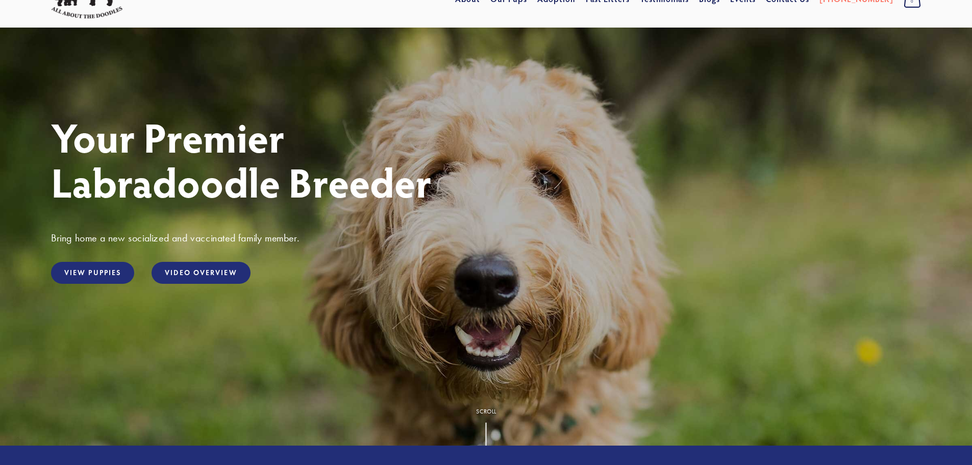
scroll to position [102, 0]
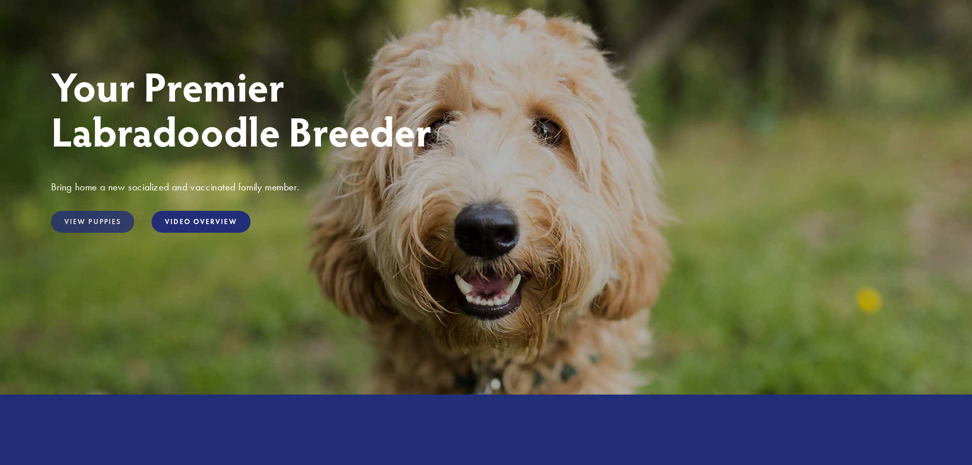
click at [113, 228] on link "View Puppies" at bounding box center [92, 222] width 83 height 22
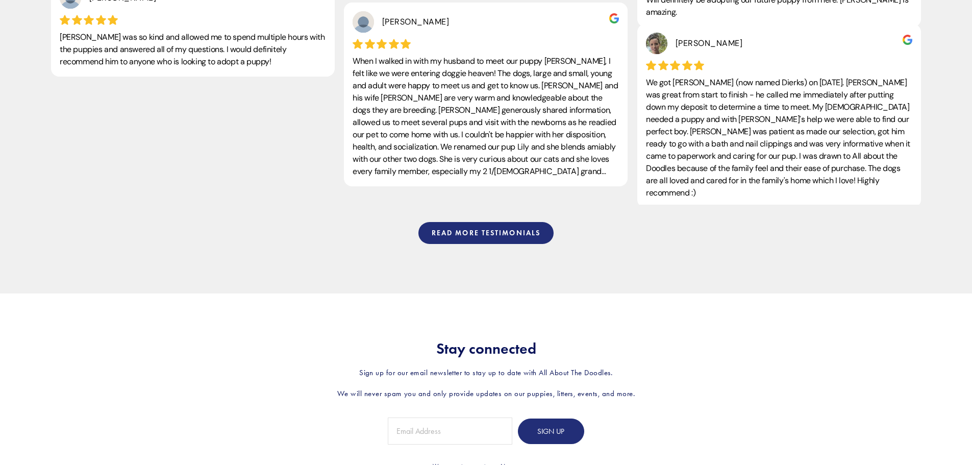
scroll to position [2142, 0]
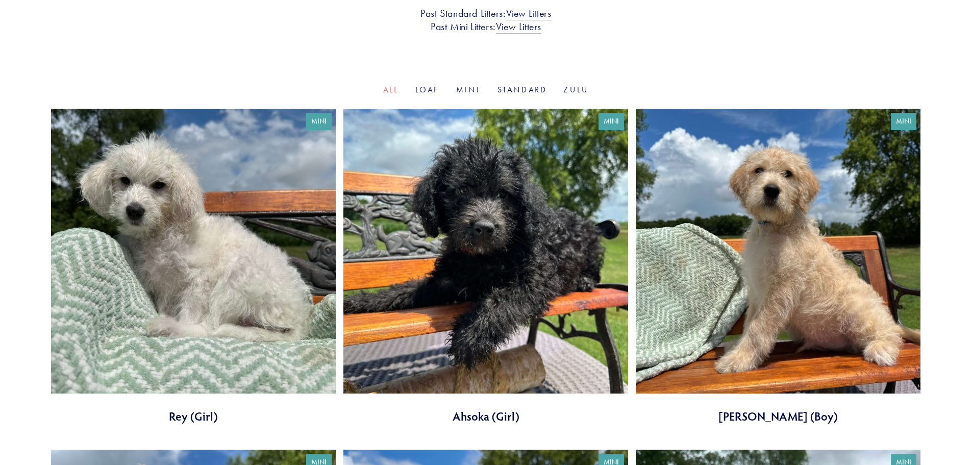
scroll to position [306, 0]
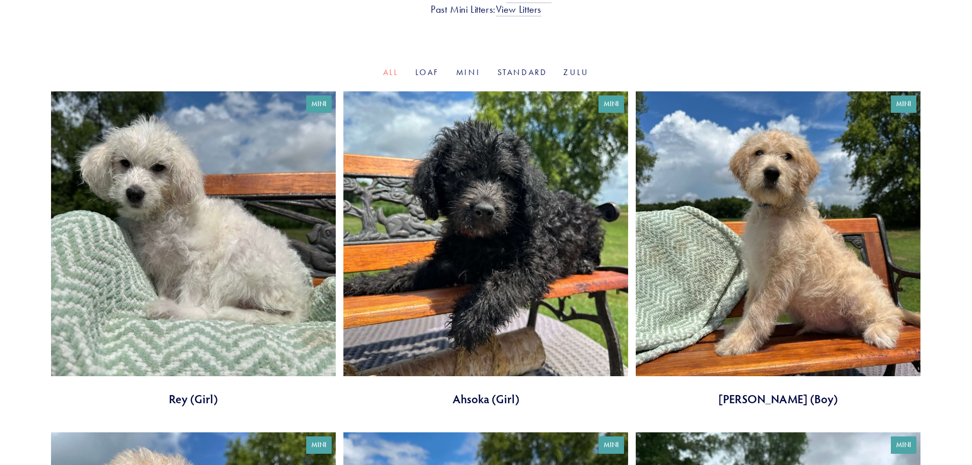
click at [749, 181] on link at bounding box center [778, 248] width 285 height 315
click at [426, 75] on link "Loaf" at bounding box center [427, 72] width 24 height 10
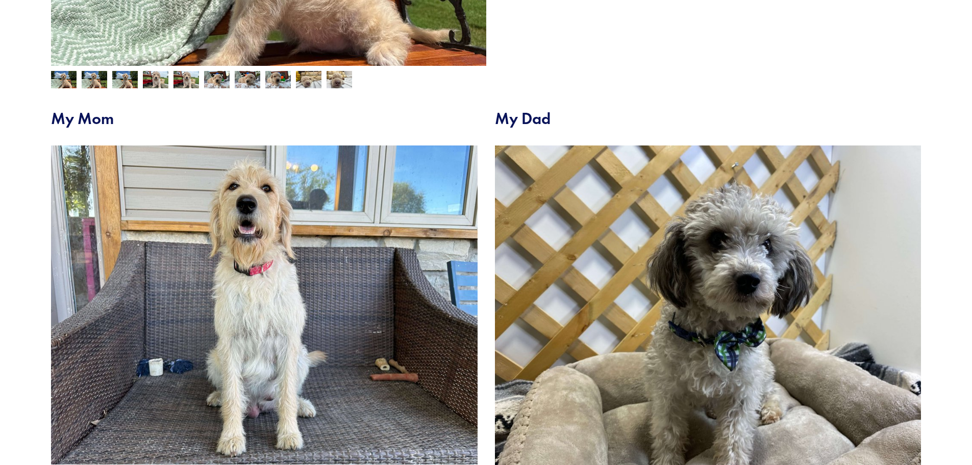
scroll to position [357, 0]
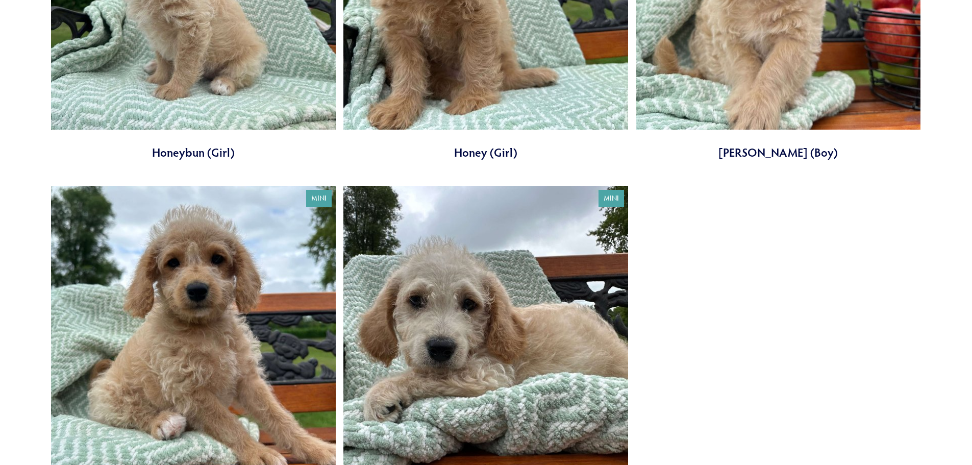
scroll to position [561, 0]
